Goal: Task Accomplishment & Management: Manage account settings

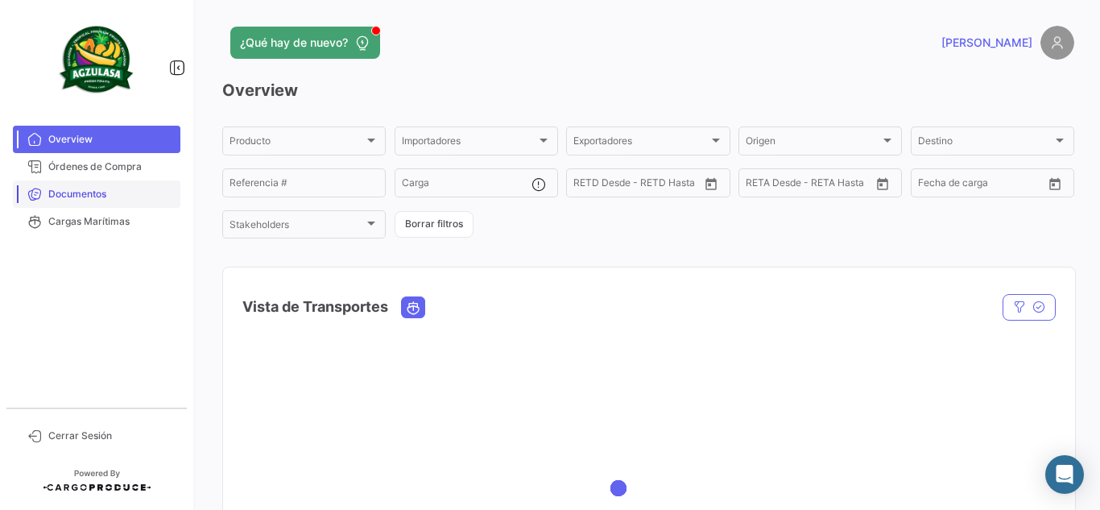
click at [133, 204] on link "Documentos" at bounding box center [96, 193] width 167 height 27
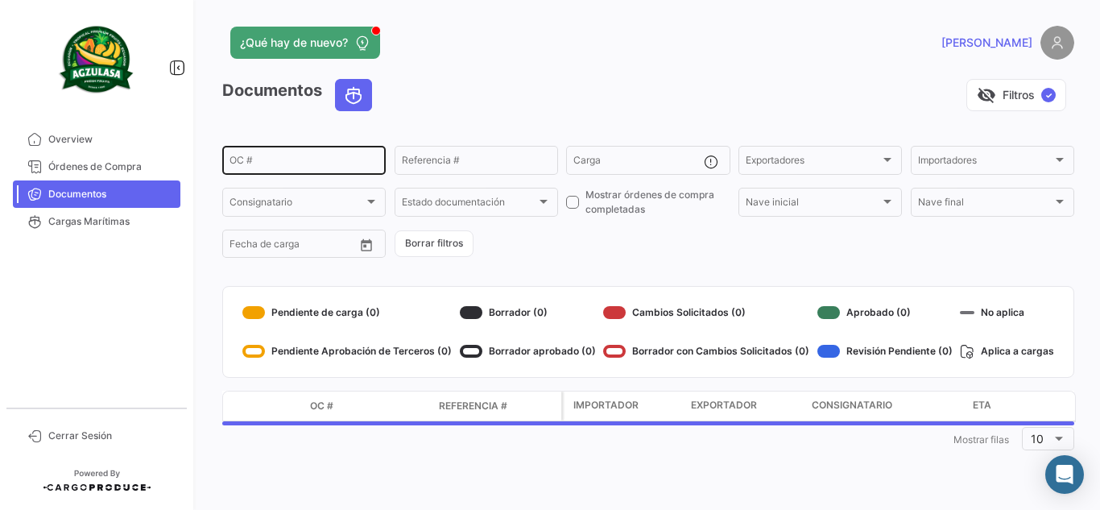
click at [337, 167] on input "OC #" at bounding box center [303, 162] width 149 height 11
paste input "UNIECPBO25310005"
type input "UNIECPBO25310005"
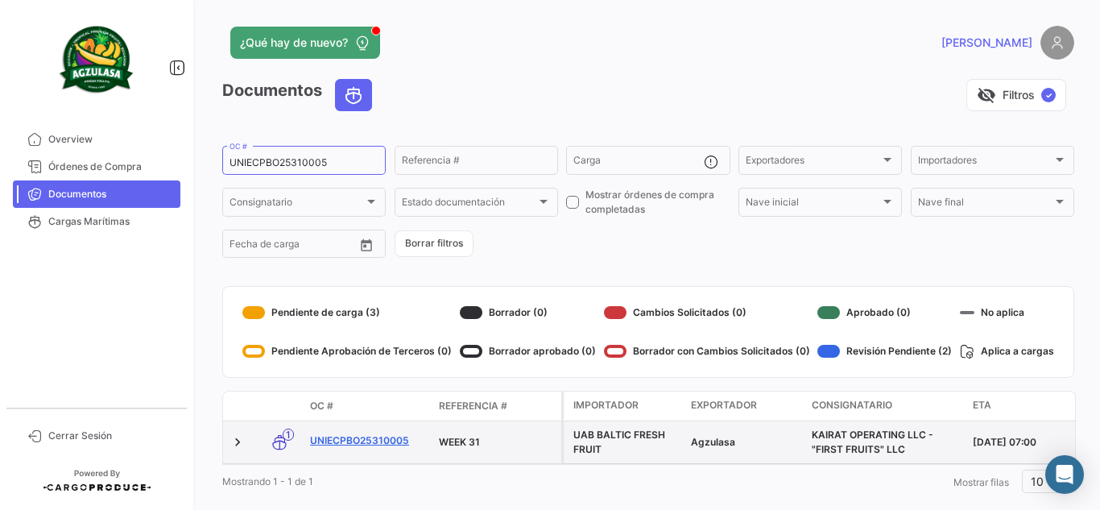
click at [365, 440] on link "UNIECPBO25310005" at bounding box center [368, 440] width 116 height 14
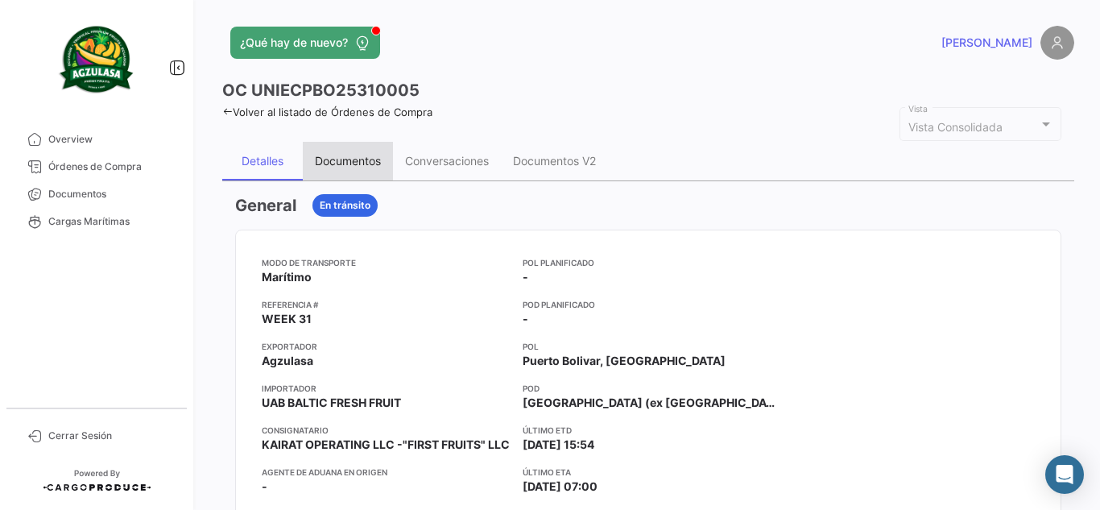
click at [370, 170] on div "Documentos" at bounding box center [348, 161] width 90 height 39
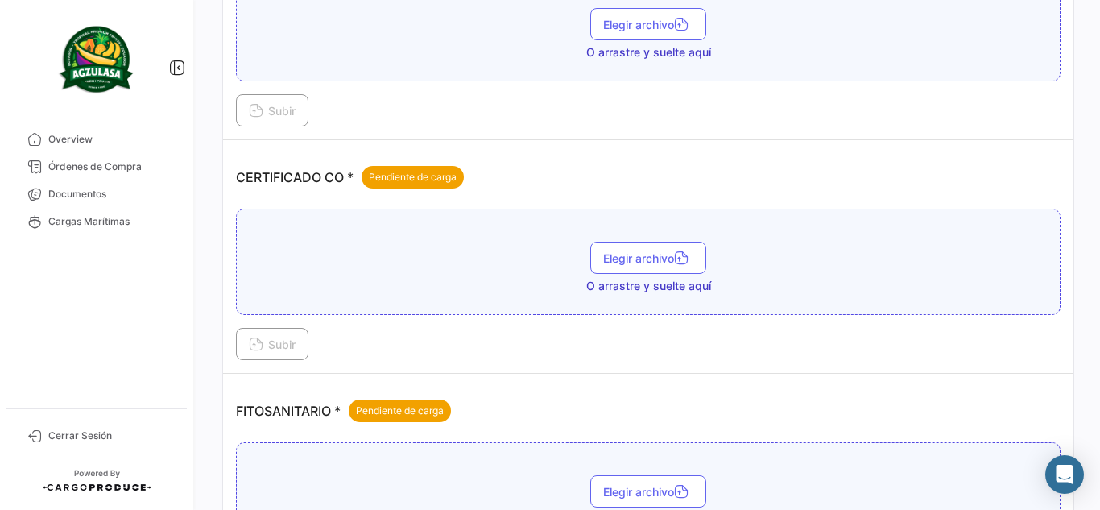
scroll to position [564, 0]
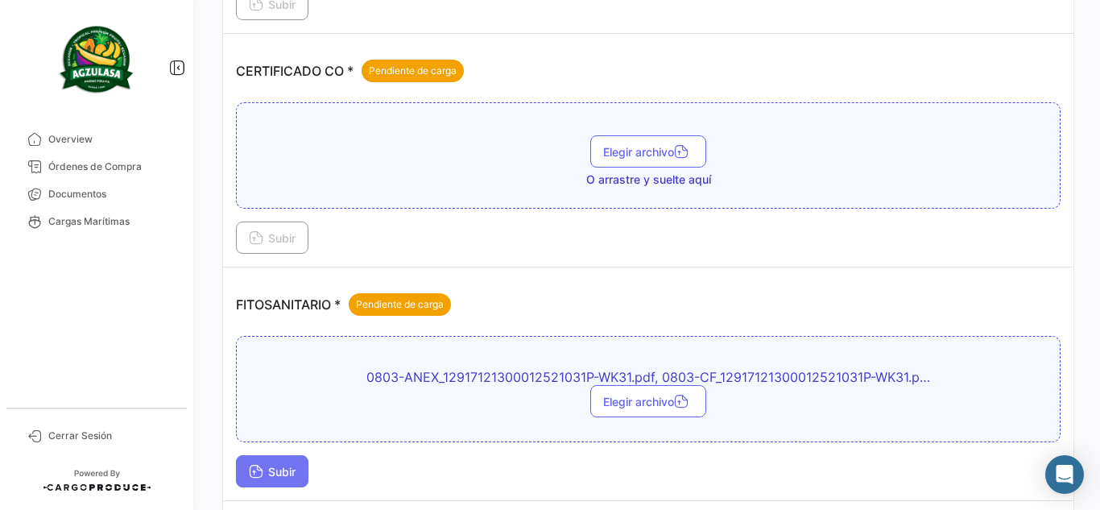
click at [291, 466] on span "Subir" at bounding box center [272, 472] width 47 height 14
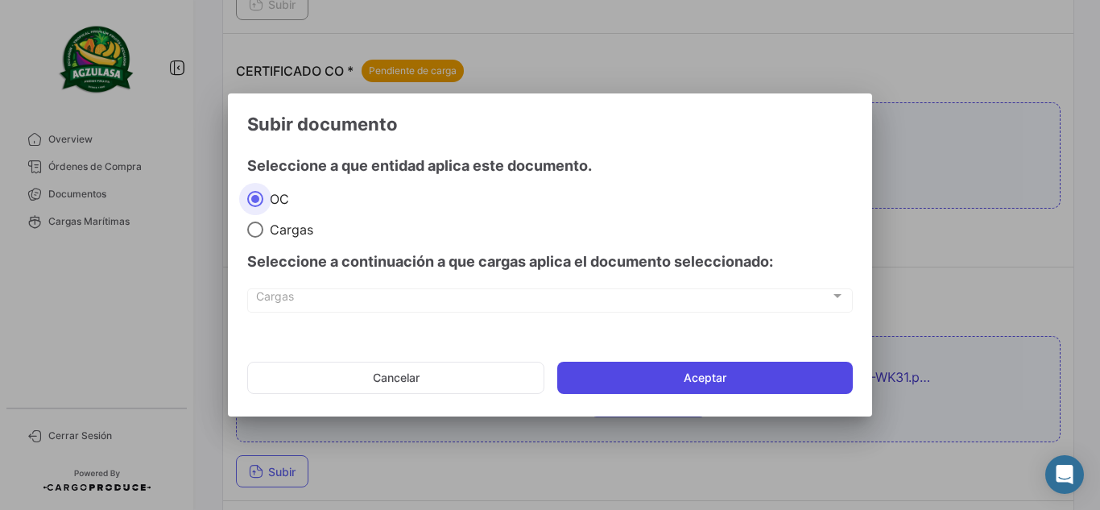
click at [677, 382] on button "Aceptar" at bounding box center [705, 378] width 296 height 32
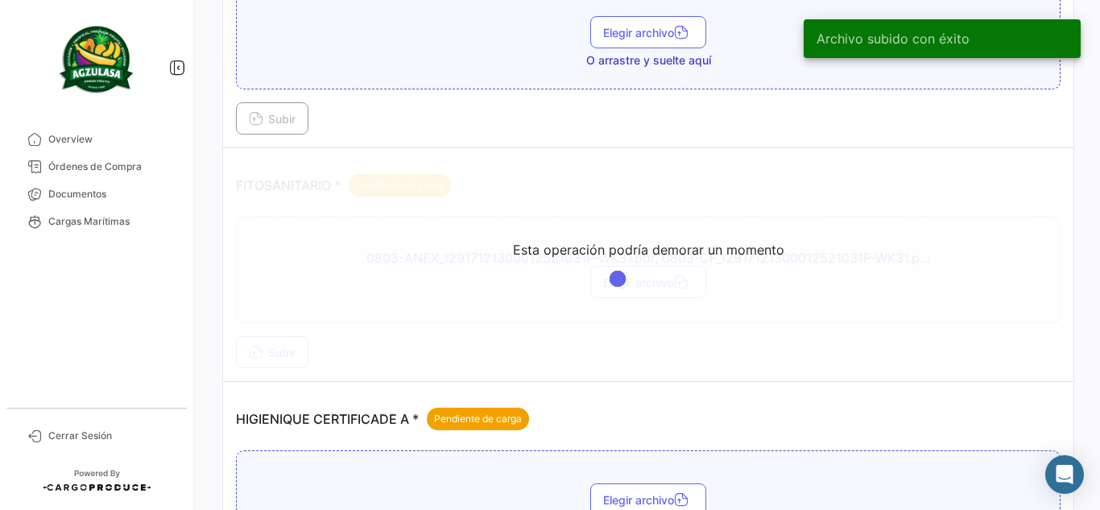
scroll to position [725, 0]
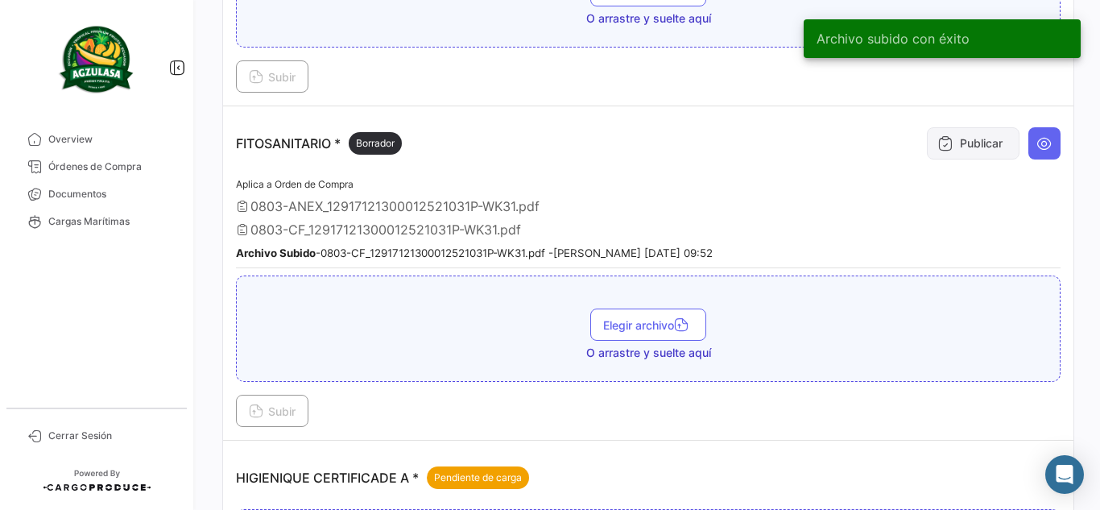
click at [969, 127] on button "Publicar" at bounding box center [973, 143] width 93 height 32
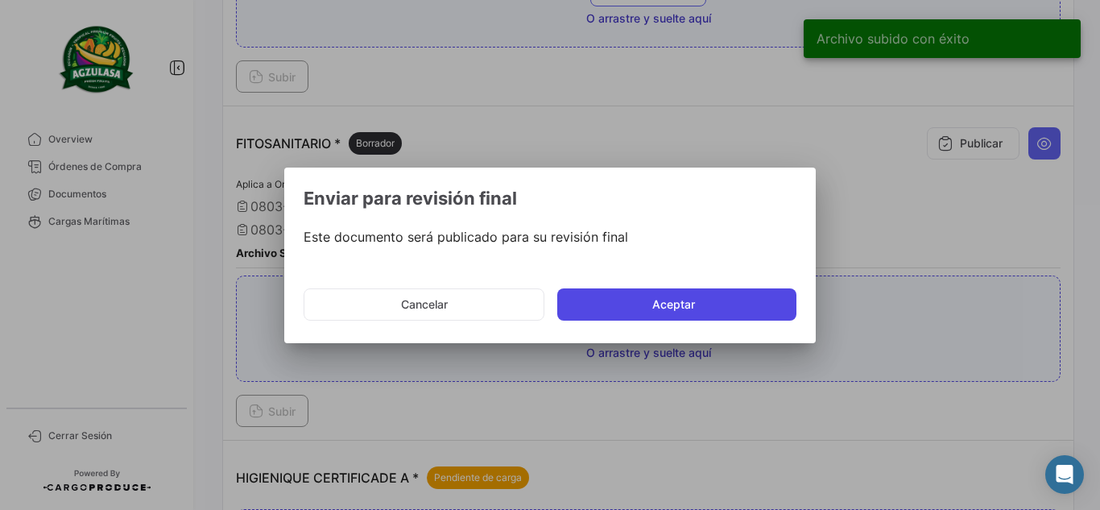
click at [639, 305] on button "Aceptar" at bounding box center [676, 304] width 239 height 32
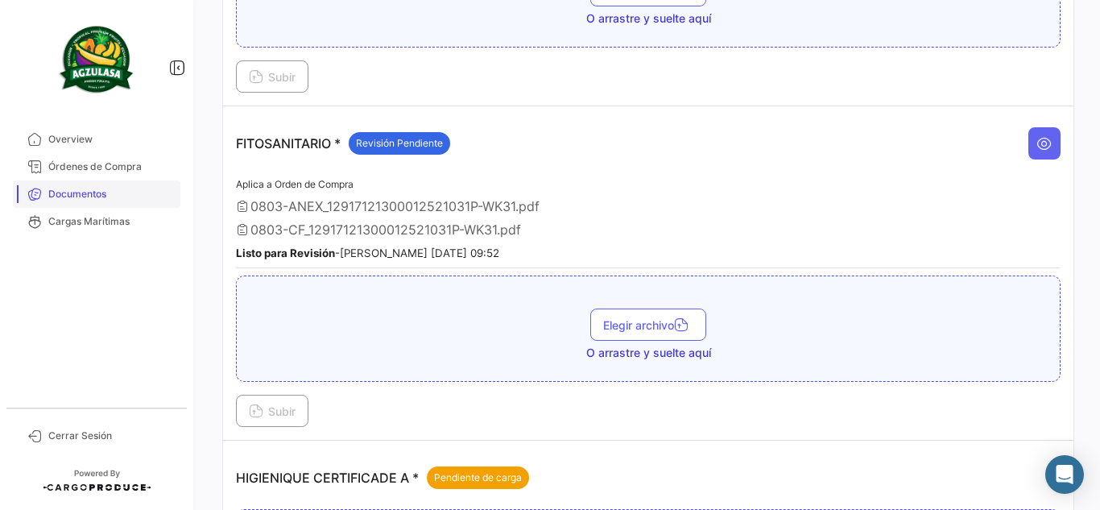
click at [100, 194] on span "Documentos" at bounding box center [111, 194] width 126 height 14
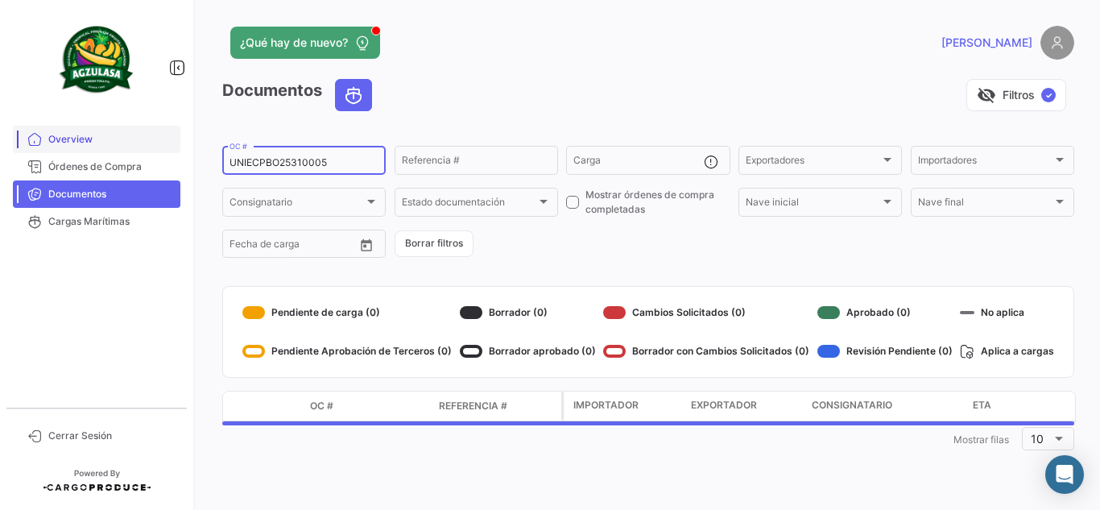
drag, startPoint x: 354, startPoint y: 165, endPoint x: 39, endPoint y: 151, distance: 316.0
click at [40, 150] on mat-sidenav-container "Overview Órdenes de Compra Documentos Cargas Marítimas Cerrar Sesión ¿Qué hay d…" at bounding box center [550, 255] width 1100 height 510
paste input "GQL0409412"
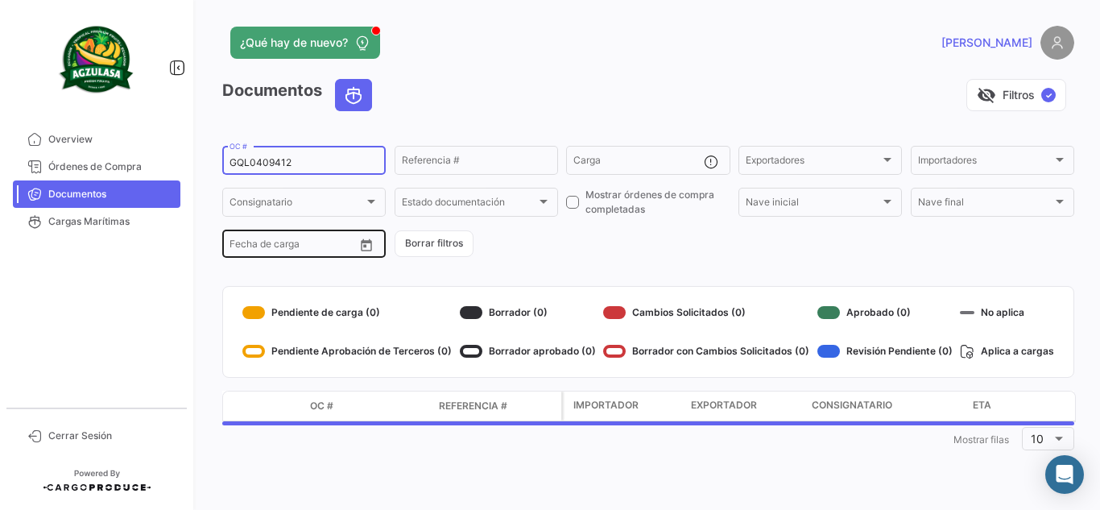
type input "GQL0409412"
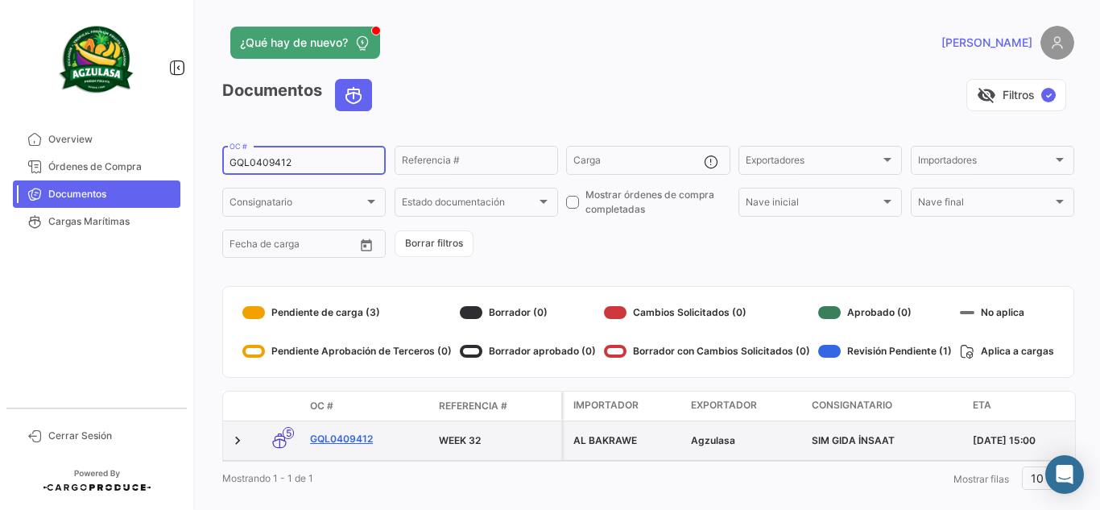
click at [357, 440] on link "GQL0409412" at bounding box center [368, 439] width 116 height 14
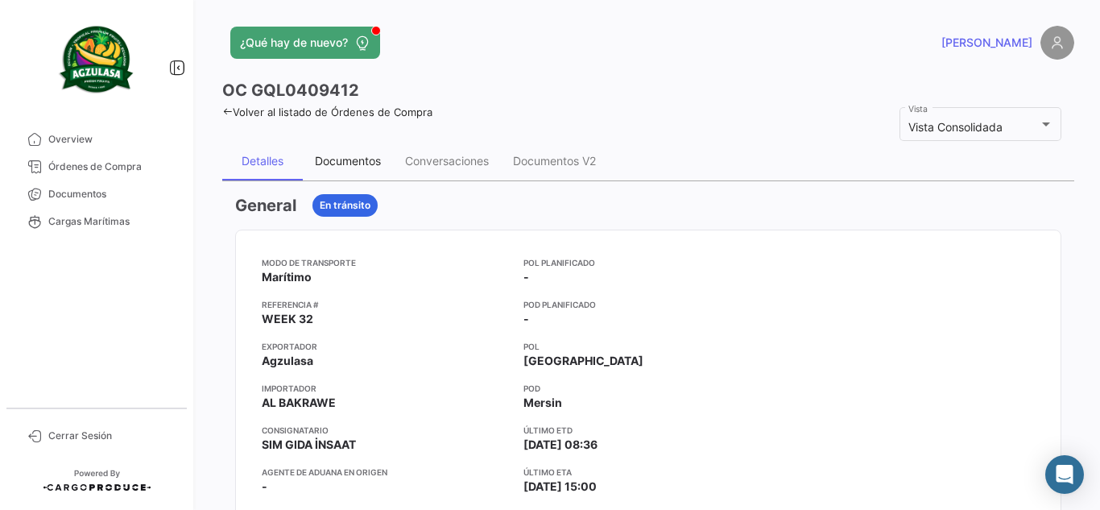
click at [344, 159] on div "Documentos" at bounding box center [348, 161] width 66 height 14
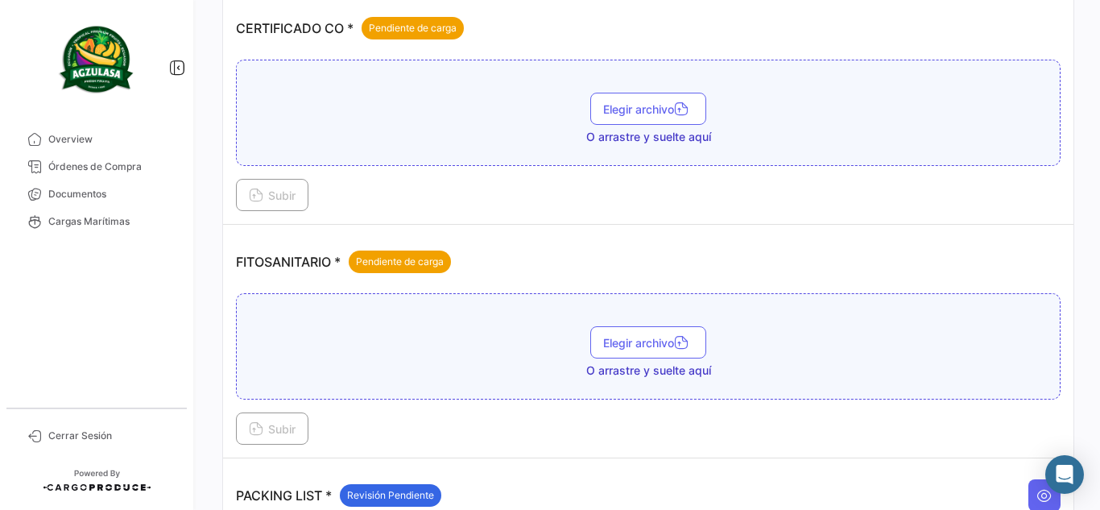
scroll to position [483, 0]
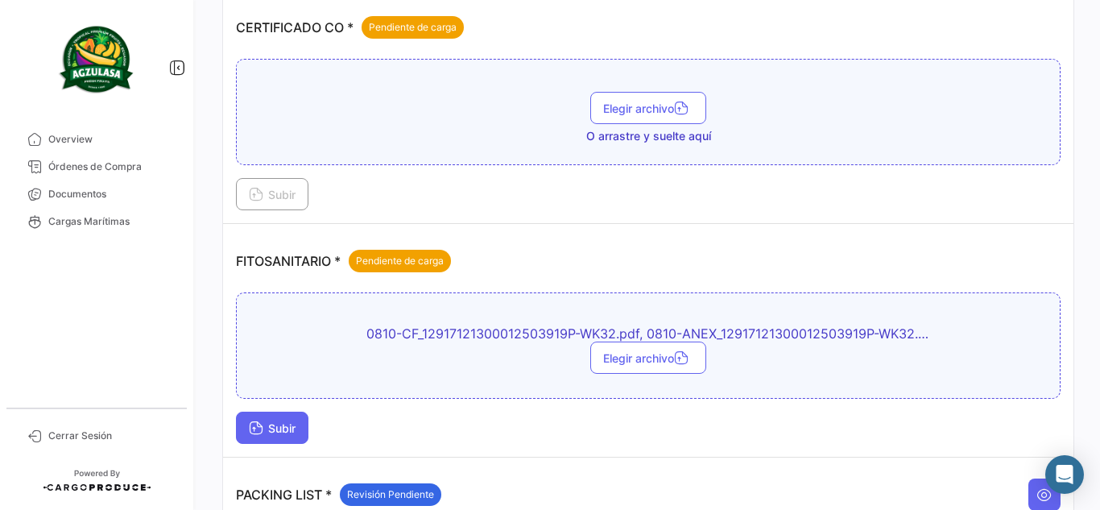
click at [281, 414] on button "Subir" at bounding box center [272, 427] width 72 height 32
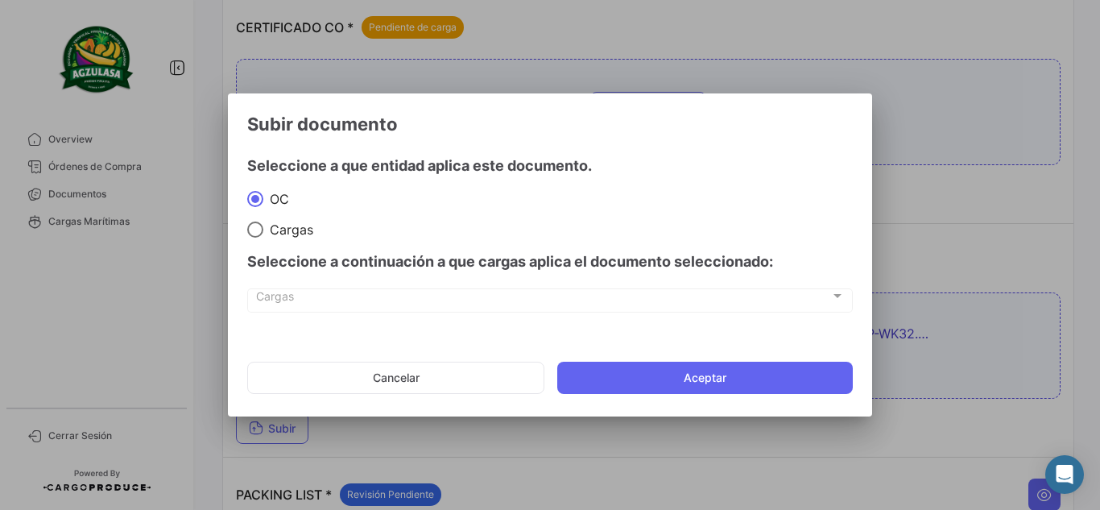
click at [698, 382] on button "Aceptar" at bounding box center [705, 378] width 296 height 32
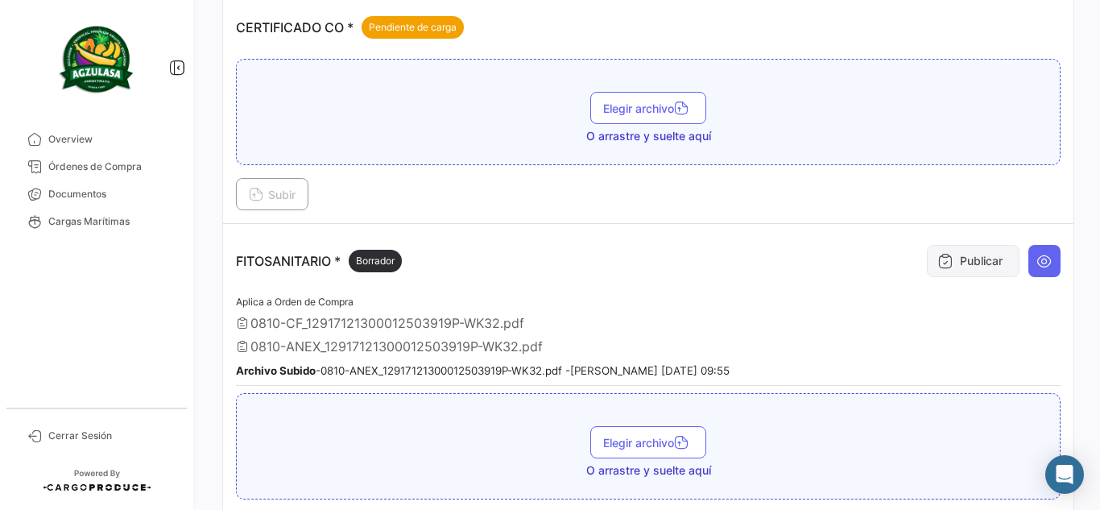
click at [956, 263] on button "Publicar" at bounding box center [973, 261] width 93 height 32
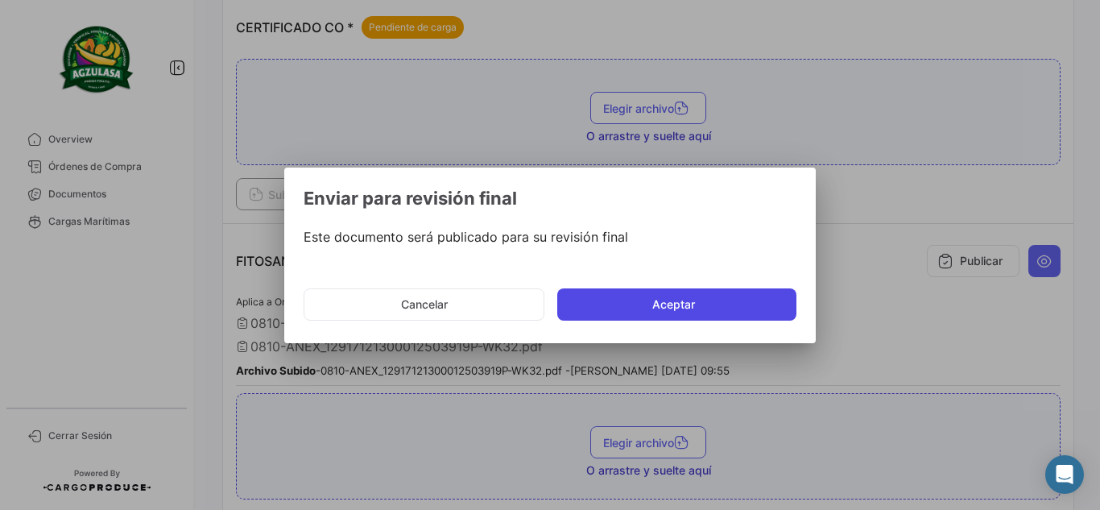
click at [630, 310] on button "Aceptar" at bounding box center [676, 304] width 239 height 32
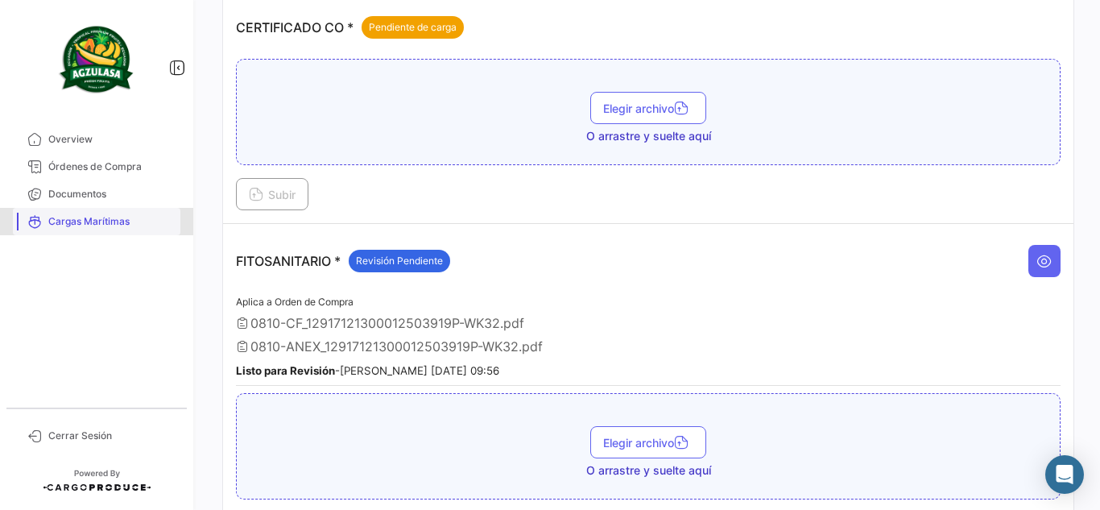
click at [152, 209] on link "Cargas Marítimas" at bounding box center [96, 221] width 167 height 27
click at [146, 195] on span "Documentos" at bounding box center [111, 194] width 126 height 14
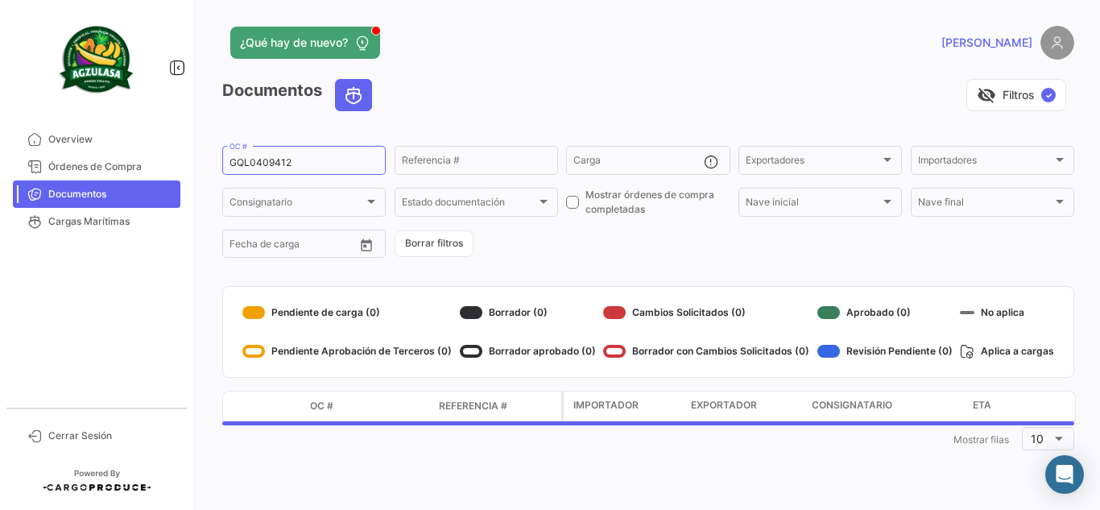
drag, startPoint x: 163, startPoint y: 164, endPoint x: 0, endPoint y: 162, distance: 163.5
click at [0, 162] on mat-sidenav-container "Overview Órdenes de Compra Documentos Cargas Marítimas Cerrar Sesión ¿Qué hay d…" at bounding box center [550, 255] width 1100 height 510
paste input "257691184"
type input "257691184"
click at [444, 102] on div "visibility_off Filtros ✓" at bounding box center [729, 95] width 689 height 32
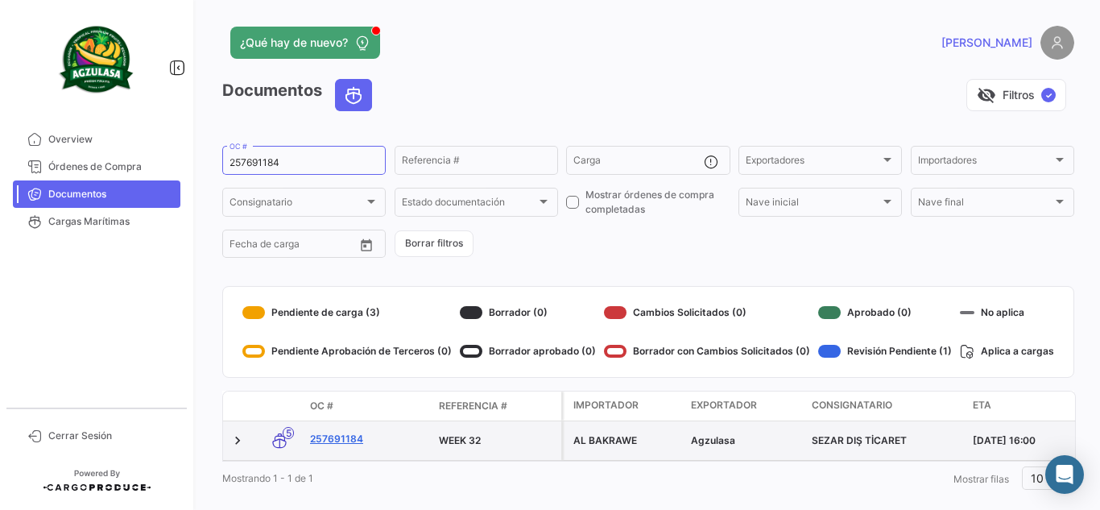
click at [340, 436] on link "257691184" at bounding box center [368, 439] width 116 height 14
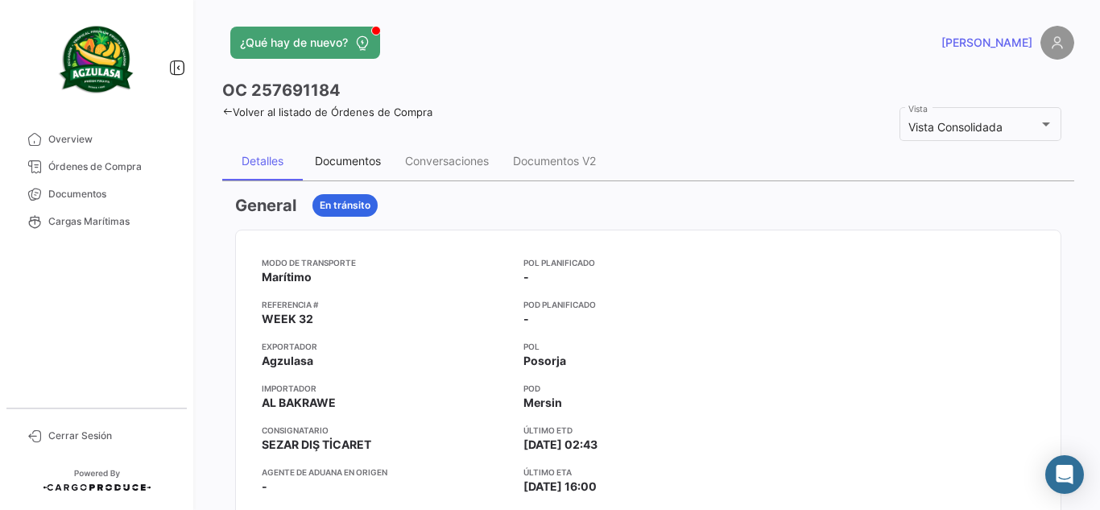
click at [357, 163] on div "Documentos" at bounding box center [348, 161] width 66 height 14
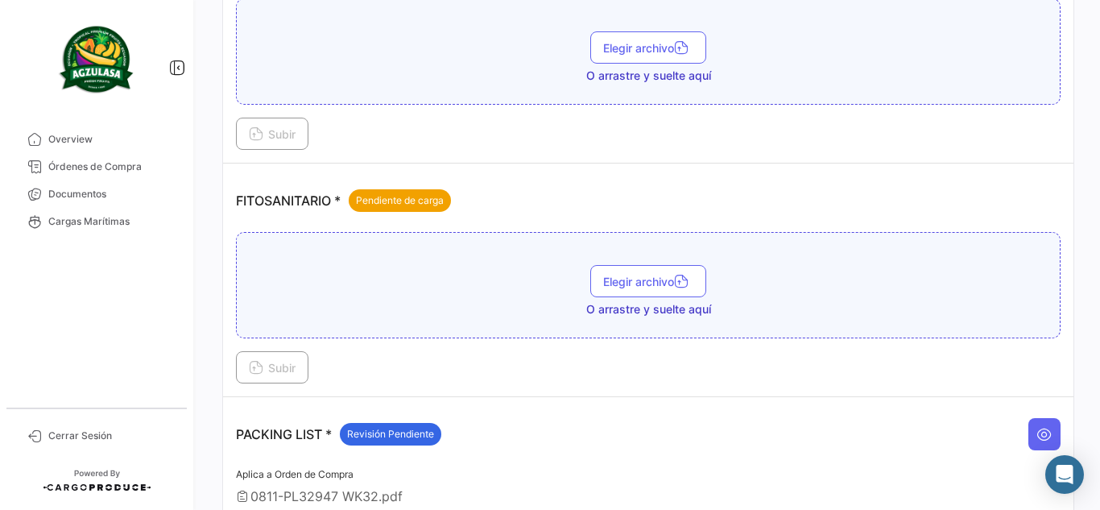
scroll to position [564, 0]
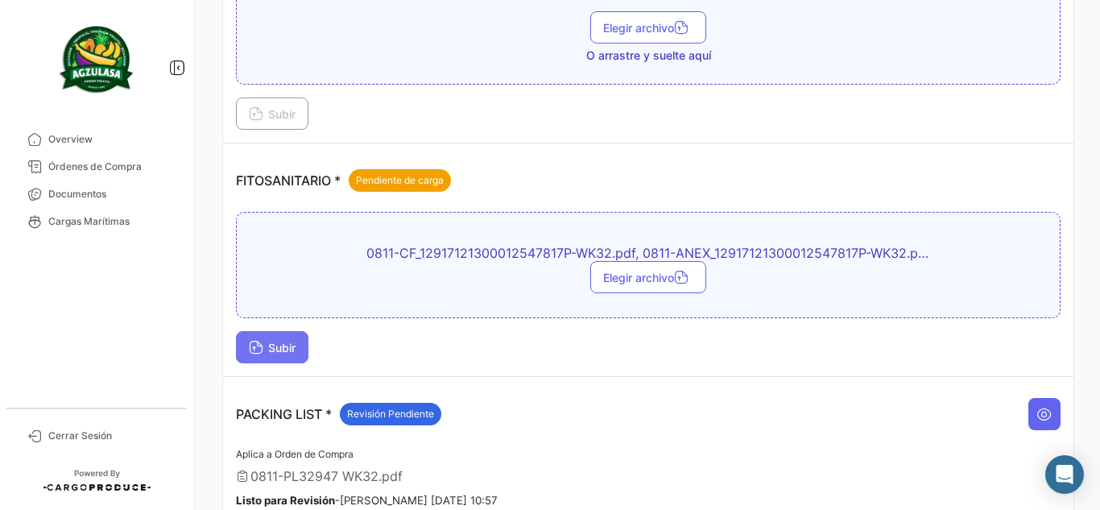
click at [275, 349] on span "Subir" at bounding box center [272, 348] width 47 height 14
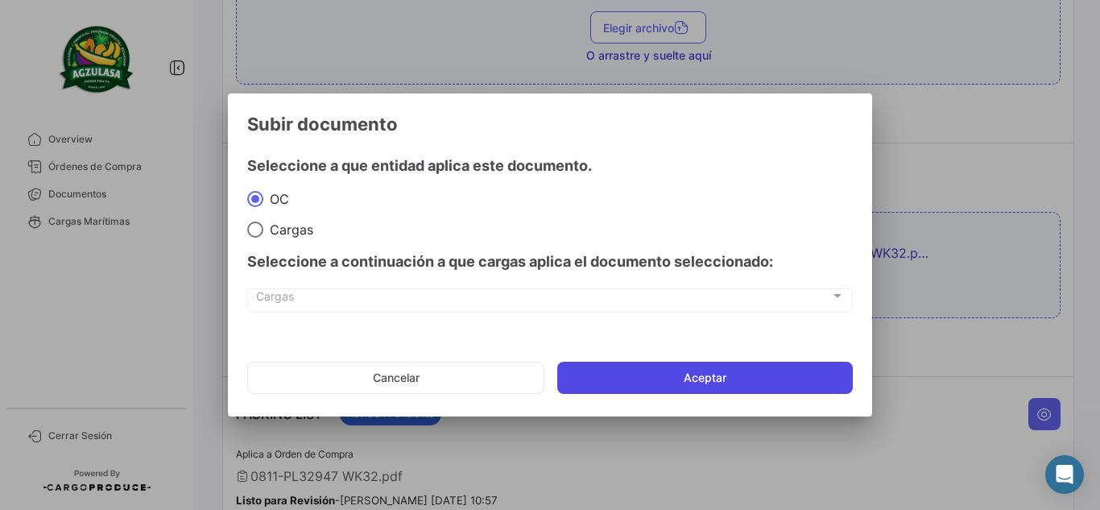
click at [566, 378] on button "Aceptar" at bounding box center [705, 378] width 296 height 32
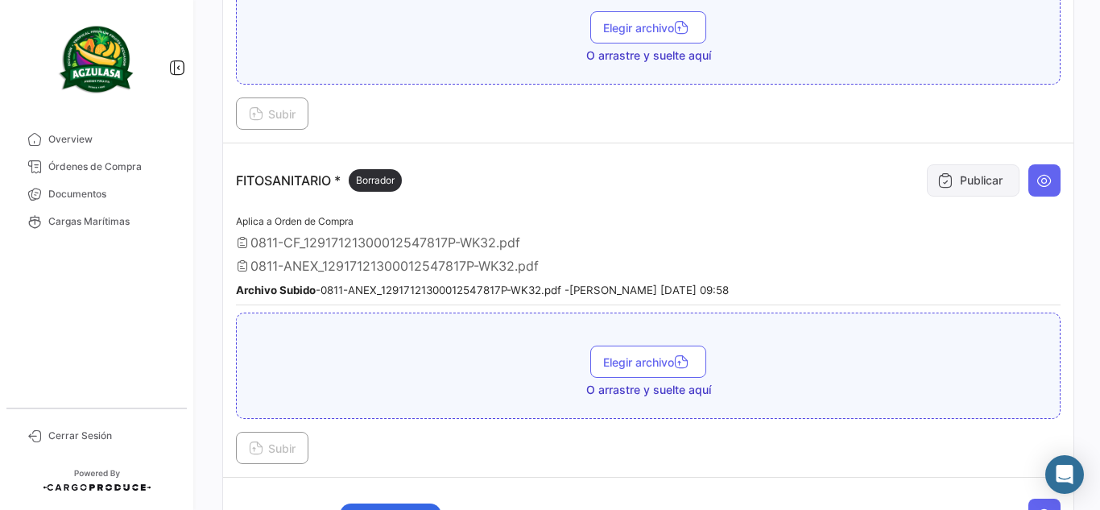
click at [954, 174] on button "Publicar" at bounding box center [973, 180] width 93 height 32
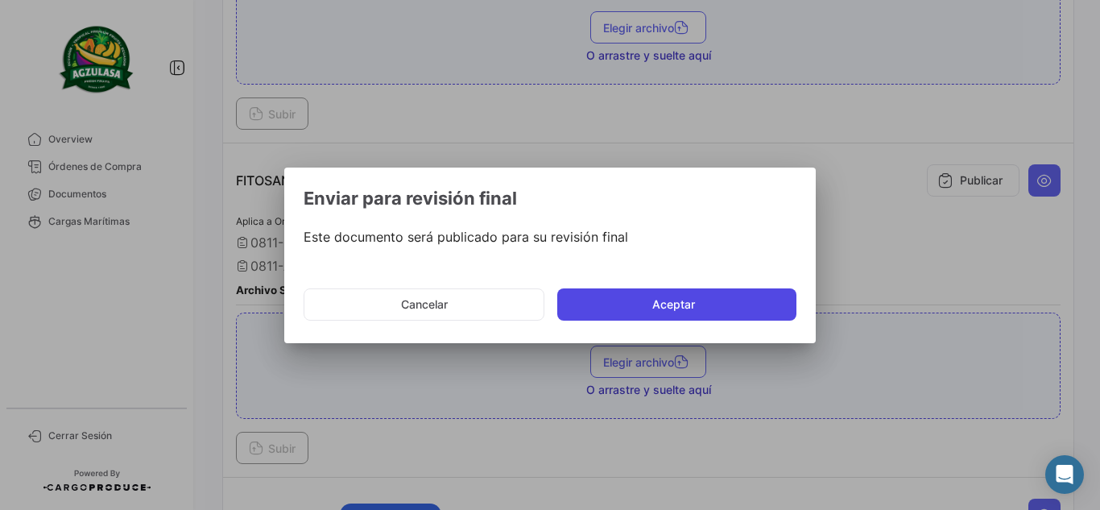
click at [635, 300] on button "Aceptar" at bounding box center [676, 304] width 239 height 32
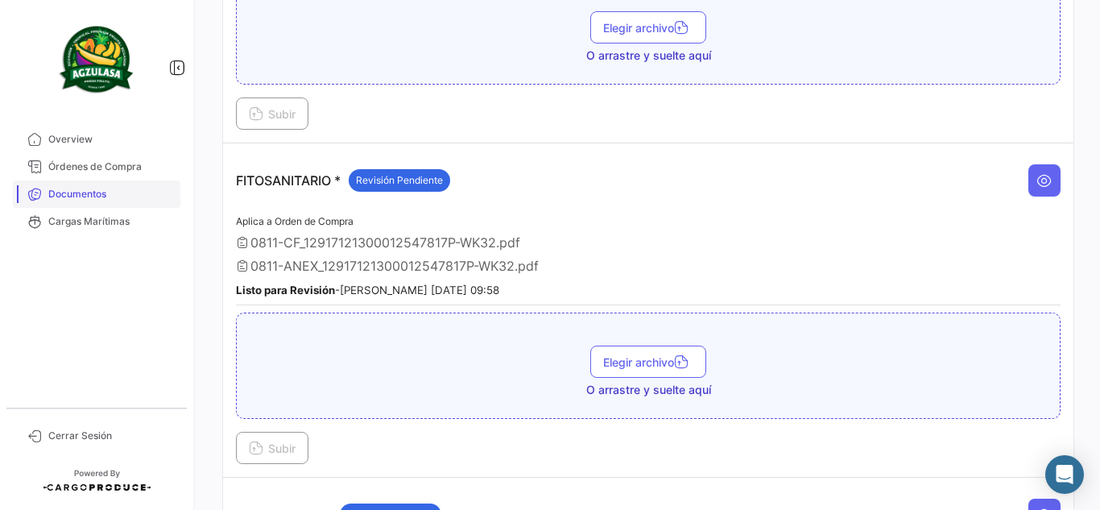
click at [115, 188] on span "Documentos" at bounding box center [111, 194] width 126 height 14
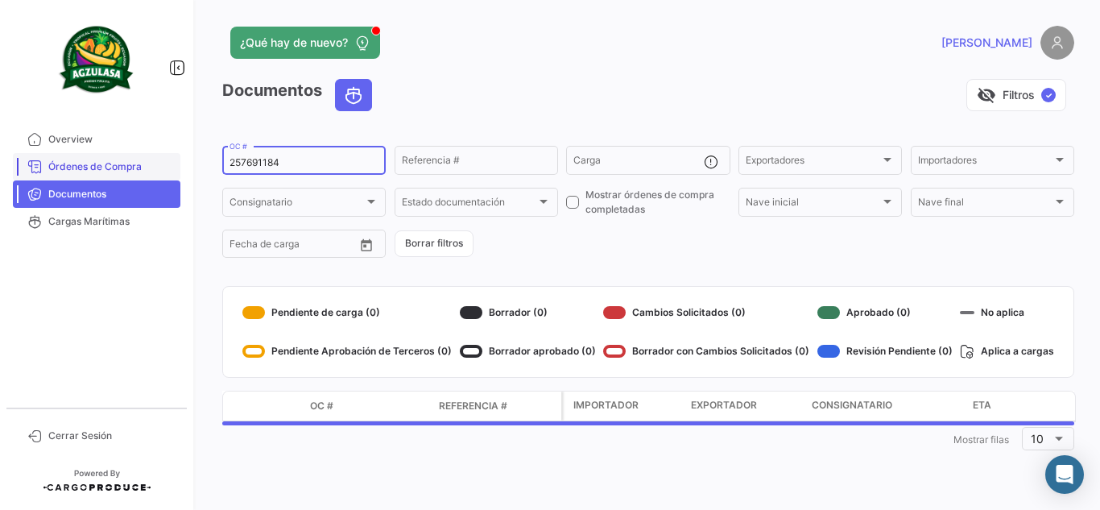
drag, startPoint x: 308, startPoint y: 163, endPoint x: 152, endPoint y: 155, distance: 155.6
click at [152, 155] on mat-sidenav-container "Overview Órdenes de Compra Documentos Cargas Marítimas Cerrar Sesión ¿Qué hay d…" at bounding box center [550, 255] width 1100 height 510
paste input "0120"
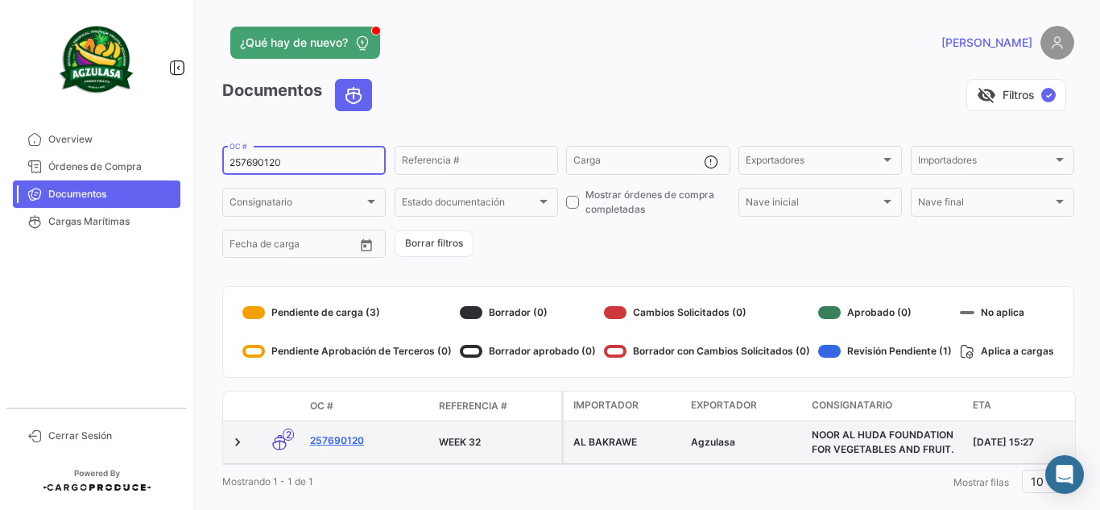
type input "257690120"
click at [356, 442] on link "257690120" at bounding box center [368, 440] width 116 height 14
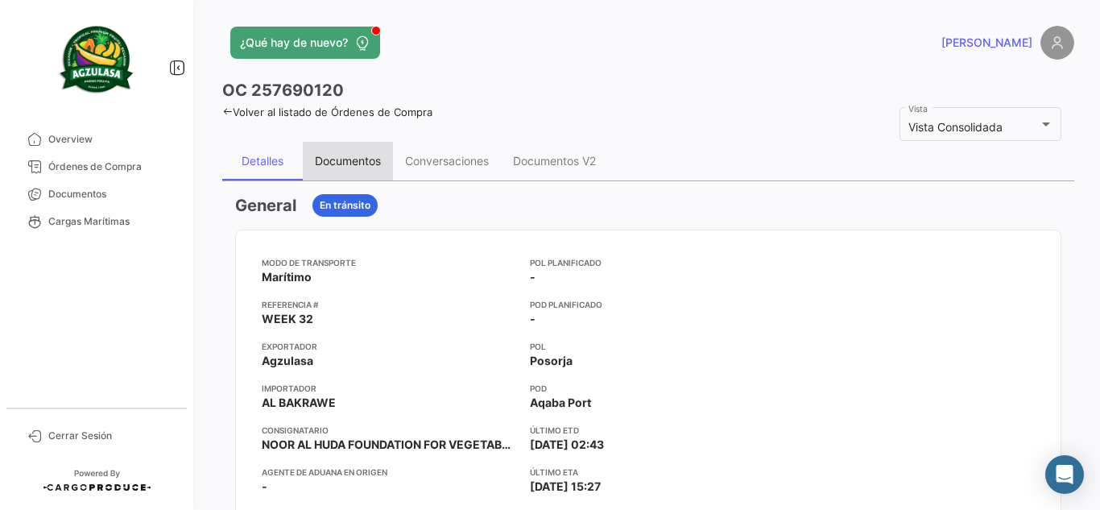
click at [366, 171] on div "Documentos" at bounding box center [348, 161] width 90 height 39
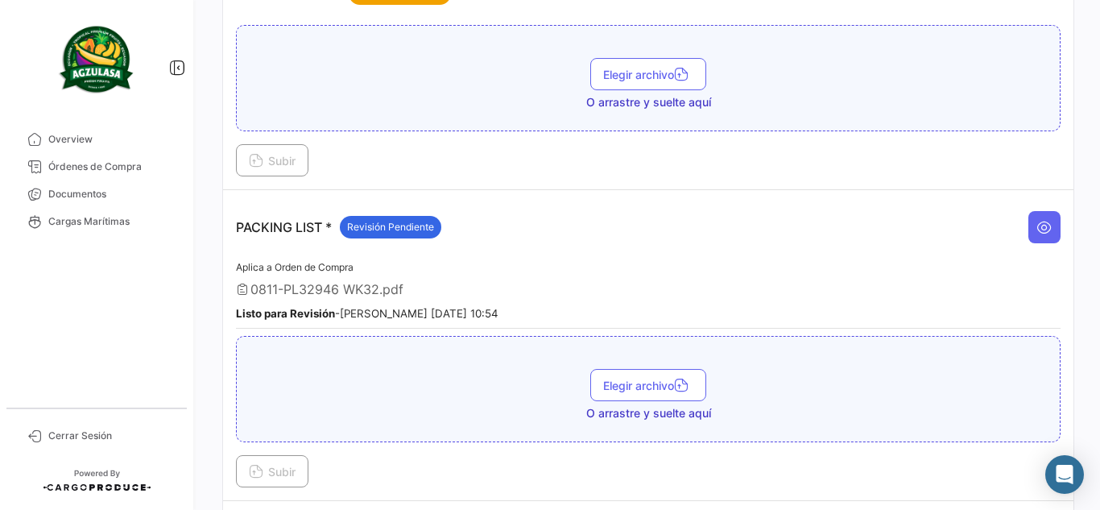
scroll to position [672, 0]
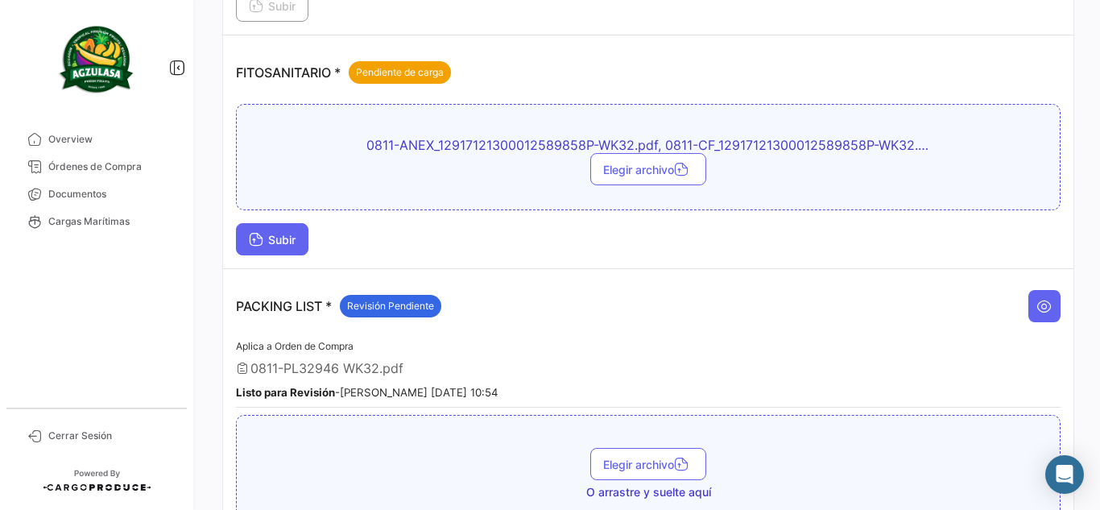
click at [300, 226] on button "Subir" at bounding box center [272, 239] width 72 height 32
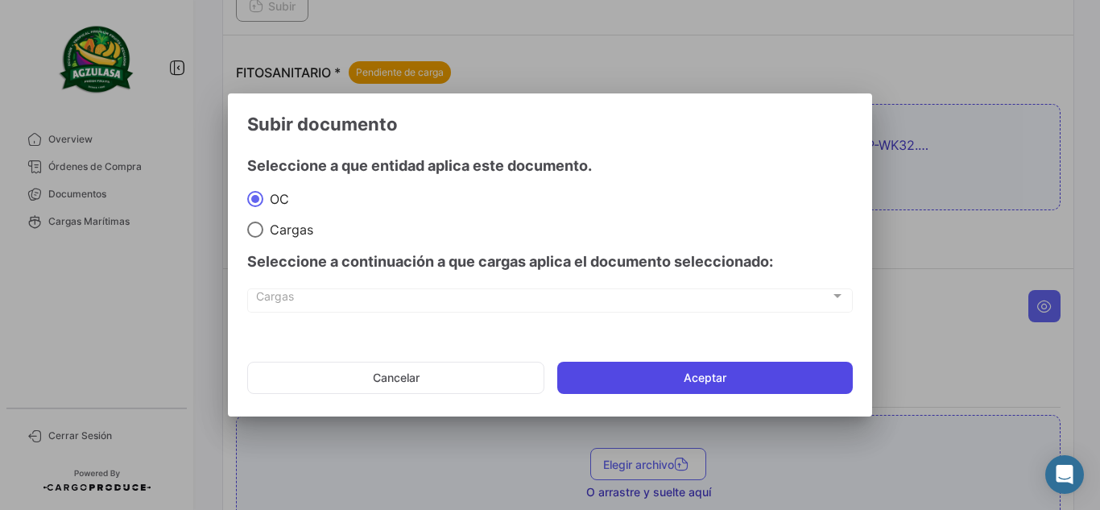
click at [667, 366] on button "Aceptar" at bounding box center [705, 378] width 296 height 32
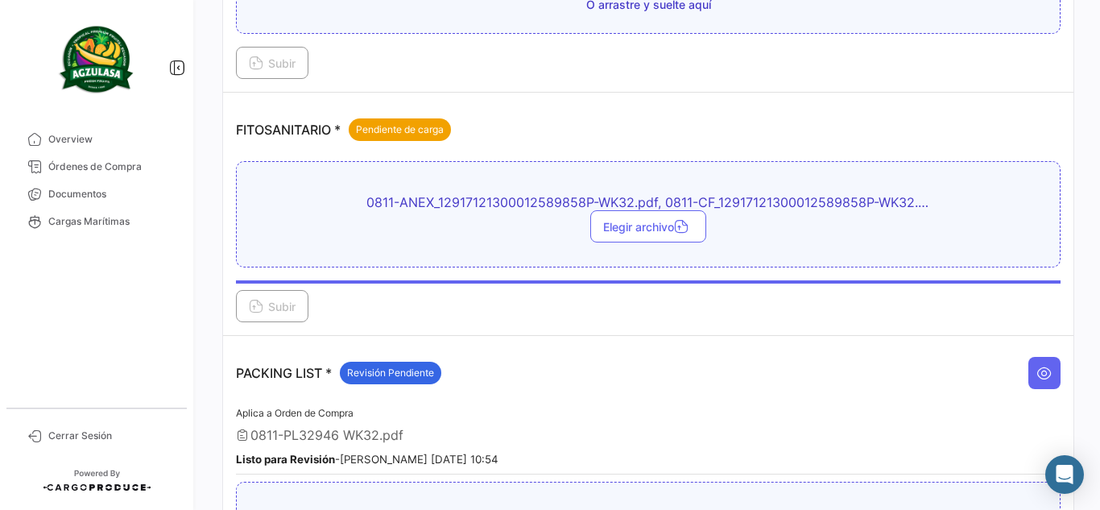
scroll to position [591, 0]
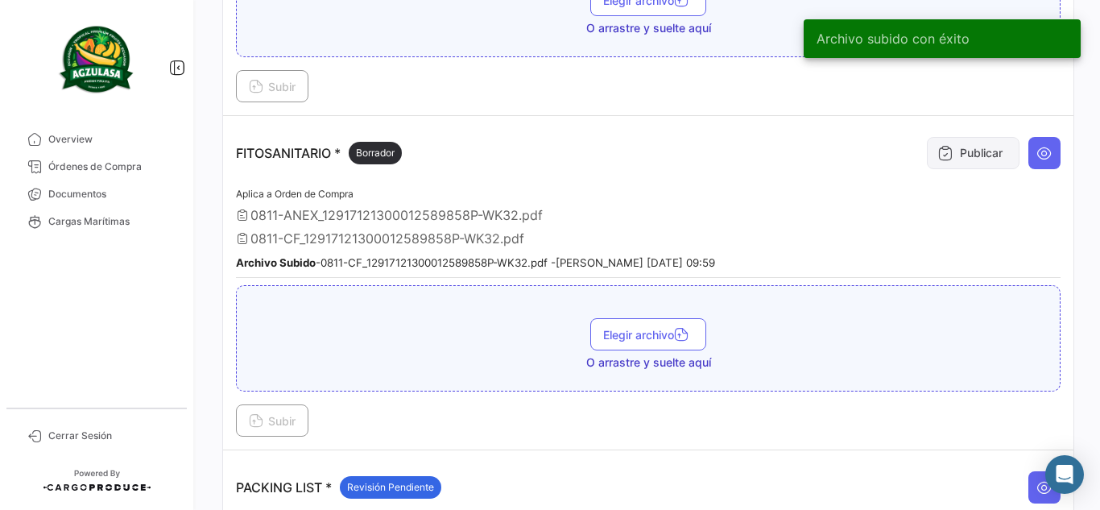
click at [998, 145] on button "Publicar" at bounding box center [973, 153] width 93 height 32
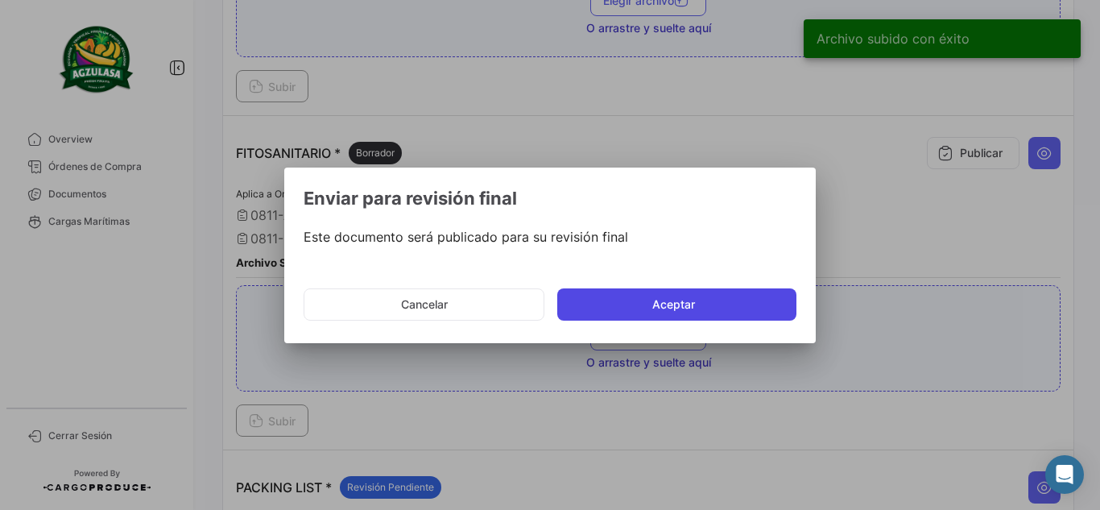
click at [630, 297] on button "Aceptar" at bounding box center [676, 304] width 239 height 32
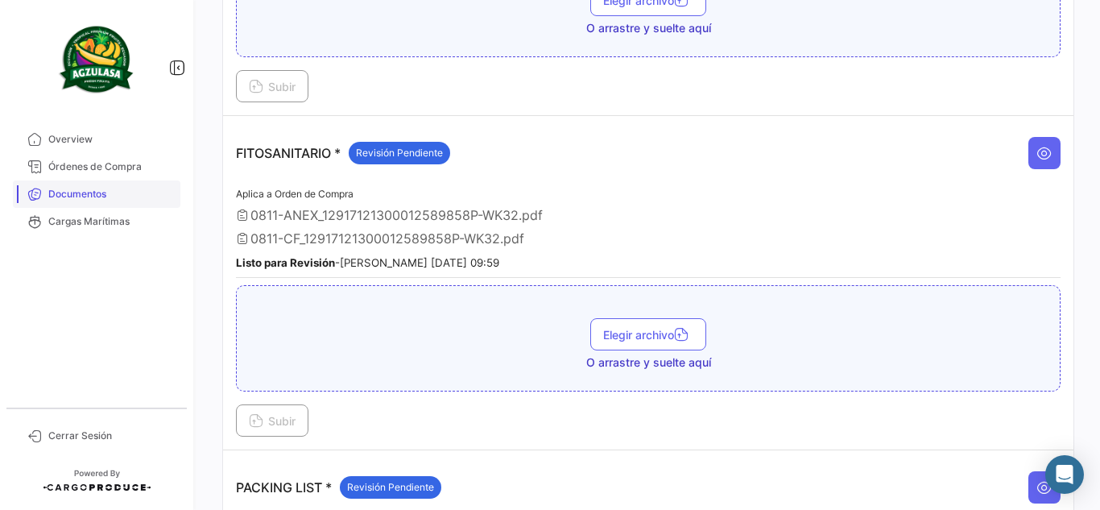
click at [156, 199] on span "Documentos" at bounding box center [111, 194] width 126 height 14
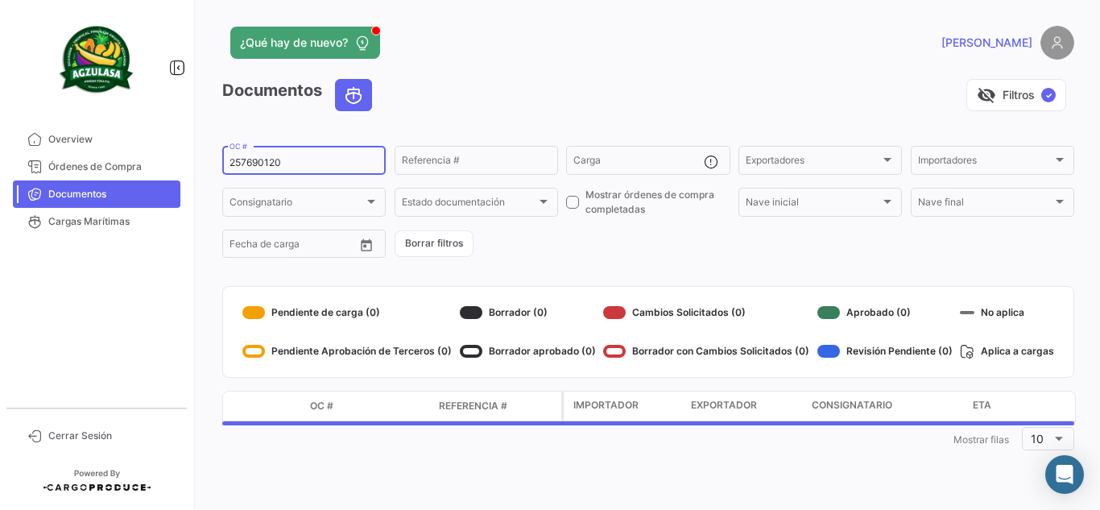
drag, startPoint x: 309, startPoint y: 164, endPoint x: 209, endPoint y: 155, distance: 101.0
click at [209, 155] on div "¿Qué hay de nuevo? [PERSON_NAME] Documentos visibility_off Filtros ✓ 257690120 …" at bounding box center [647, 255] width 903 height 510
paste input "14"
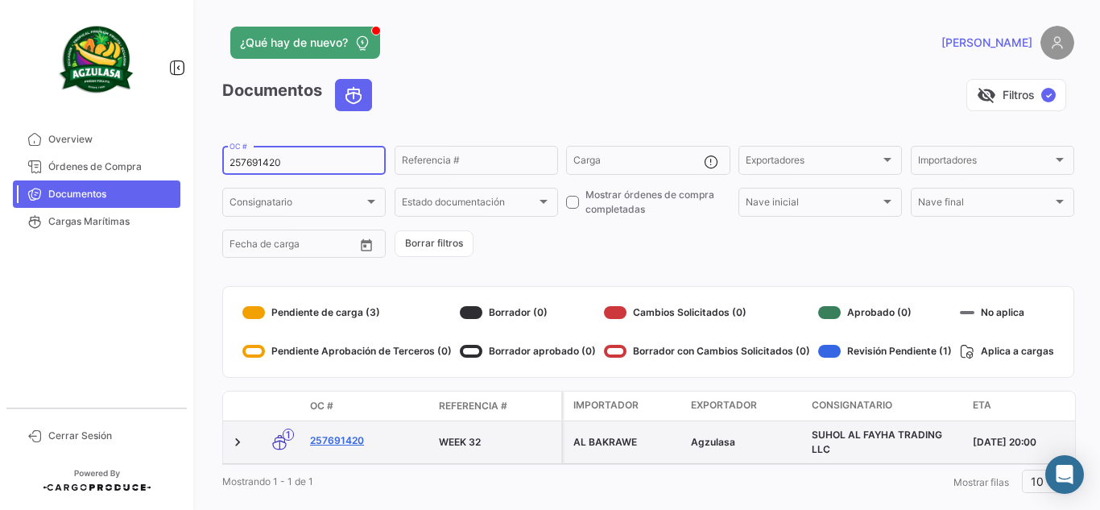
type input "257691420"
click at [333, 434] on link "257691420" at bounding box center [368, 440] width 116 height 14
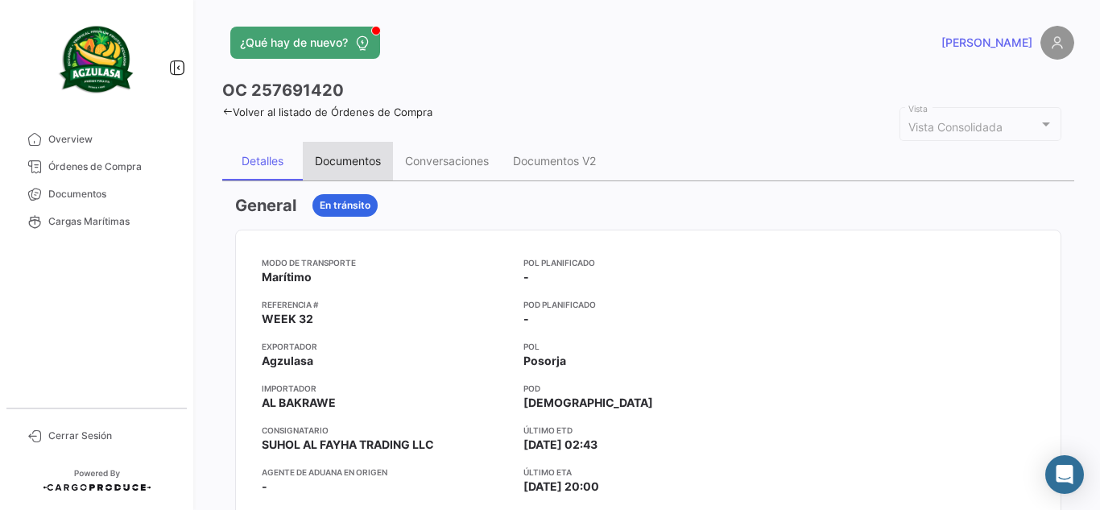
click at [341, 159] on div "Documentos" at bounding box center [348, 161] width 66 height 14
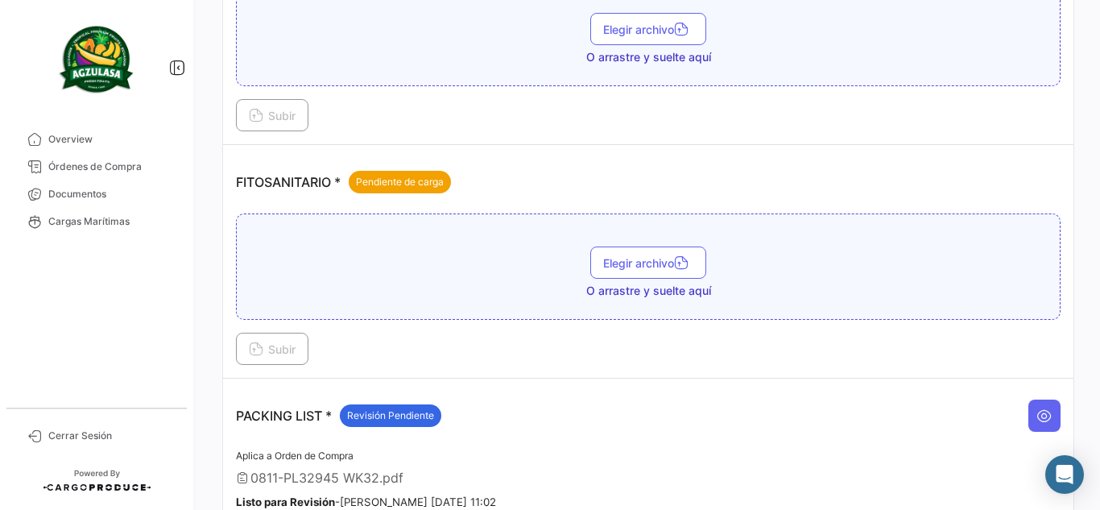
scroll to position [564, 0]
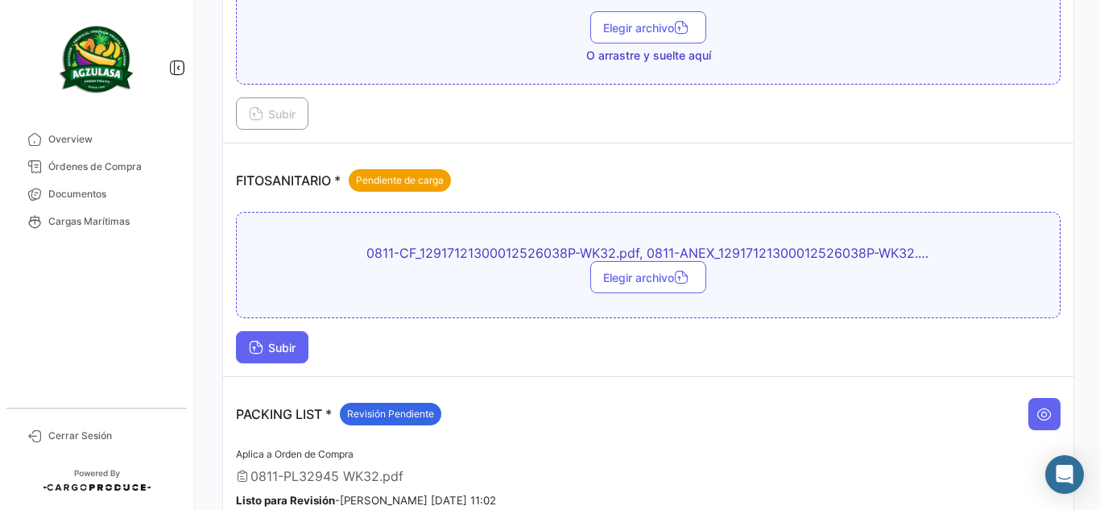
click at [285, 356] on button "Subir" at bounding box center [272, 347] width 72 height 32
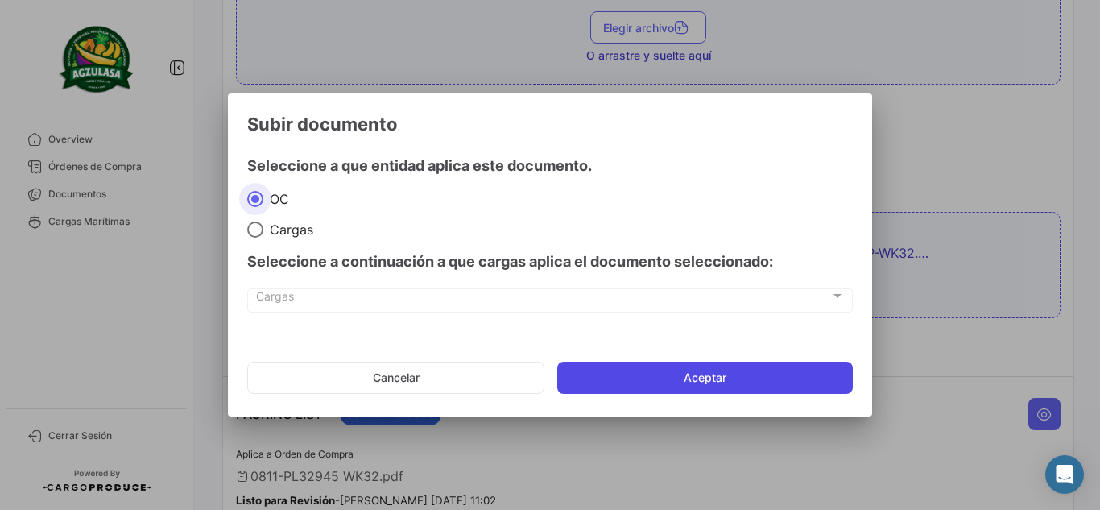
click at [748, 378] on button "Aceptar" at bounding box center [705, 378] width 296 height 32
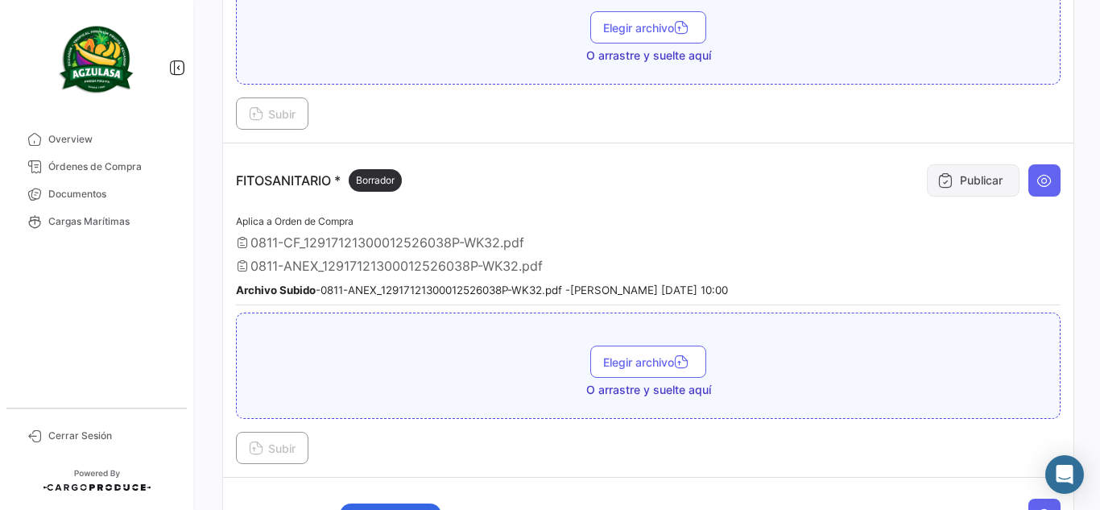
click at [944, 182] on icon at bounding box center [945, 180] width 16 height 16
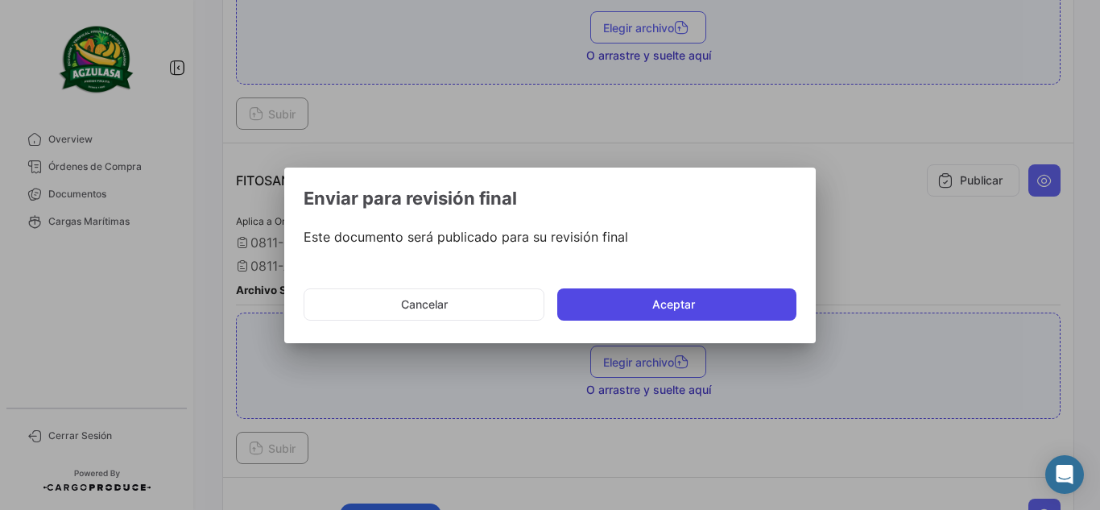
click at [700, 299] on button "Aceptar" at bounding box center [676, 304] width 239 height 32
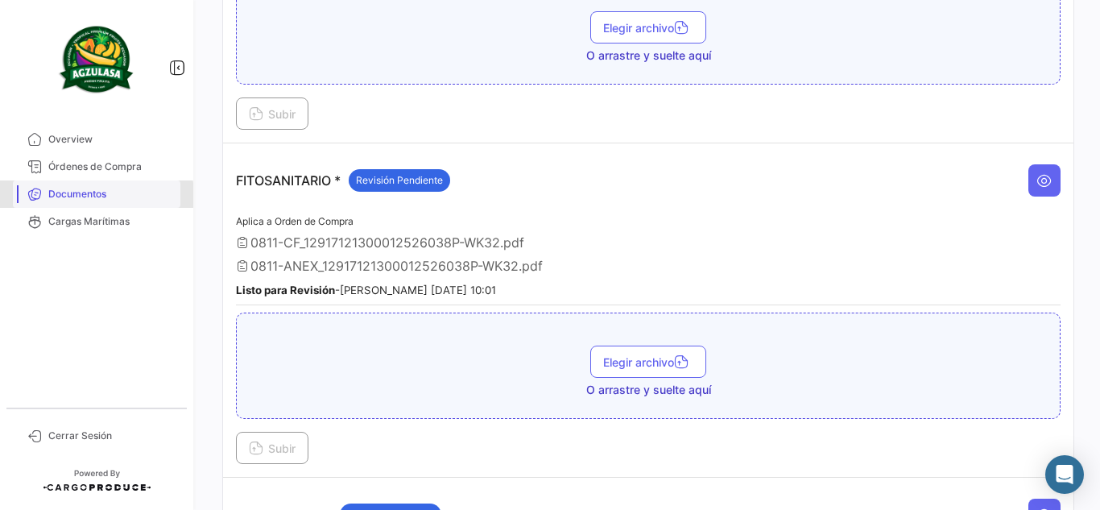
click at [89, 200] on span "Documentos" at bounding box center [111, 194] width 126 height 14
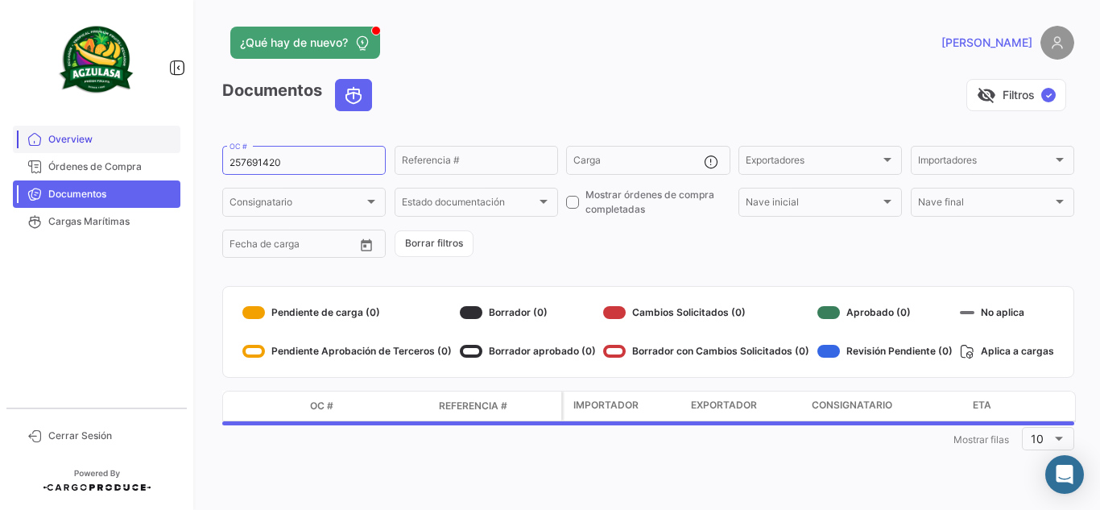
drag, startPoint x: 292, startPoint y: 165, endPoint x: 138, endPoint y: 144, distance: 155.2
click at [139, 144] on mat-sidenav-container "Overview Órdenes de Compra Documentos Cargas Marítimas Cerrar Sesión ¿Qué hay d…" at bounding box center [550, 255] width 1100 height 510
